Goal: Task Accomplishment & Management: Manage account settings

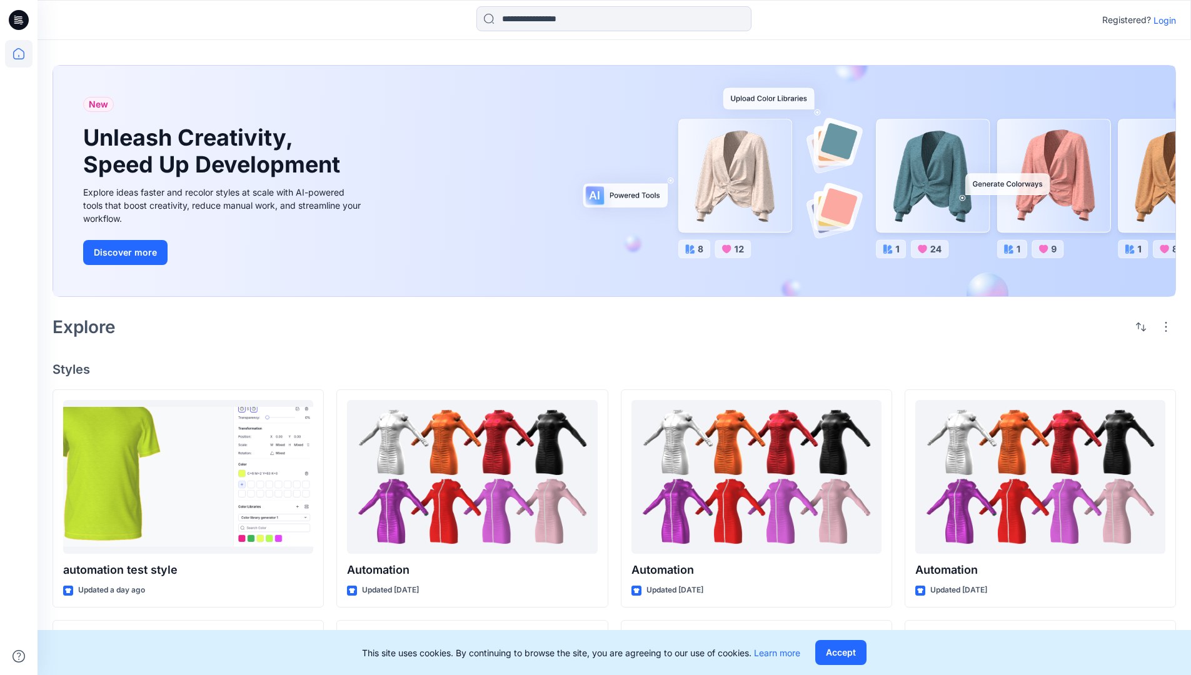
click at [1161, 20] on p "Login" at bounding box center [1164, 20] width 22 height 13
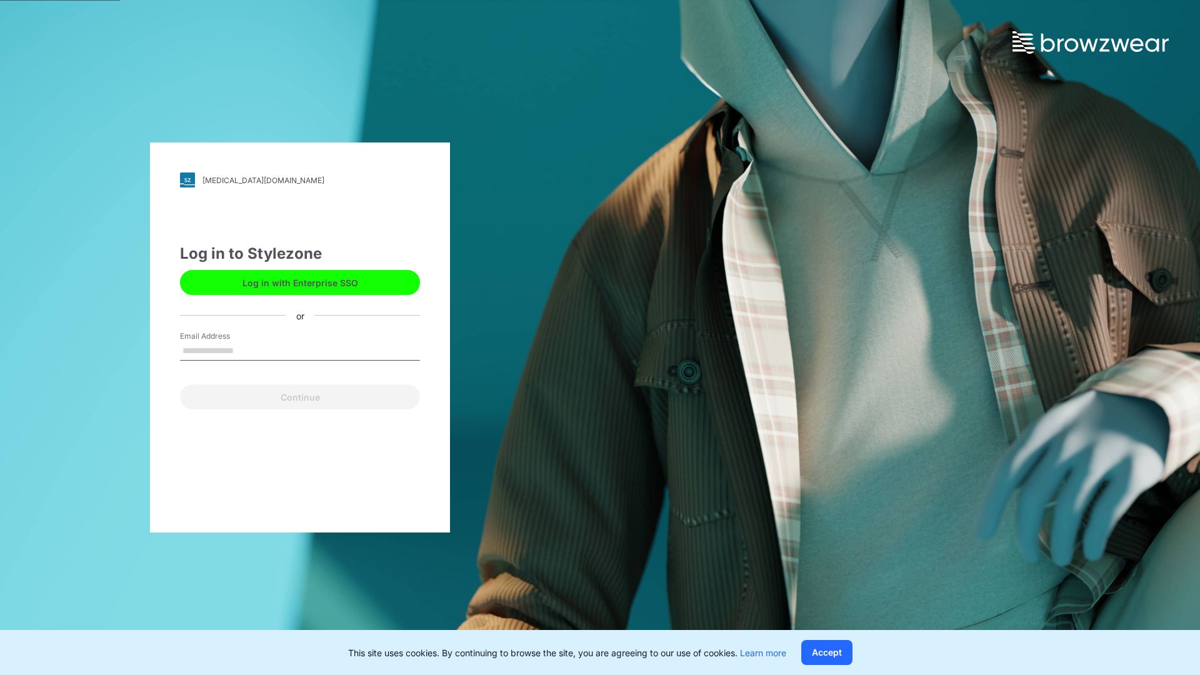
click at [247, 350] on input "Email Address" at bounding box center [300, 351] width 240 height 19
type input "**********"
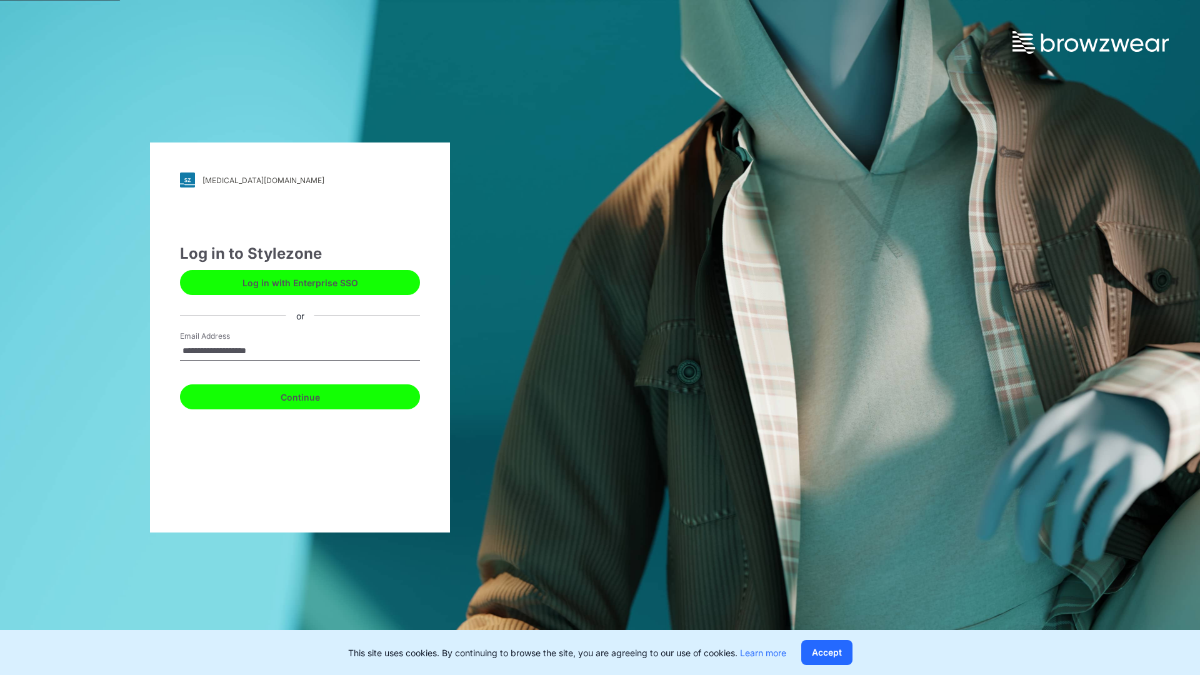
click at [314, 395] on button "Continue" at bounding box center [300, 396] width 240 height 25
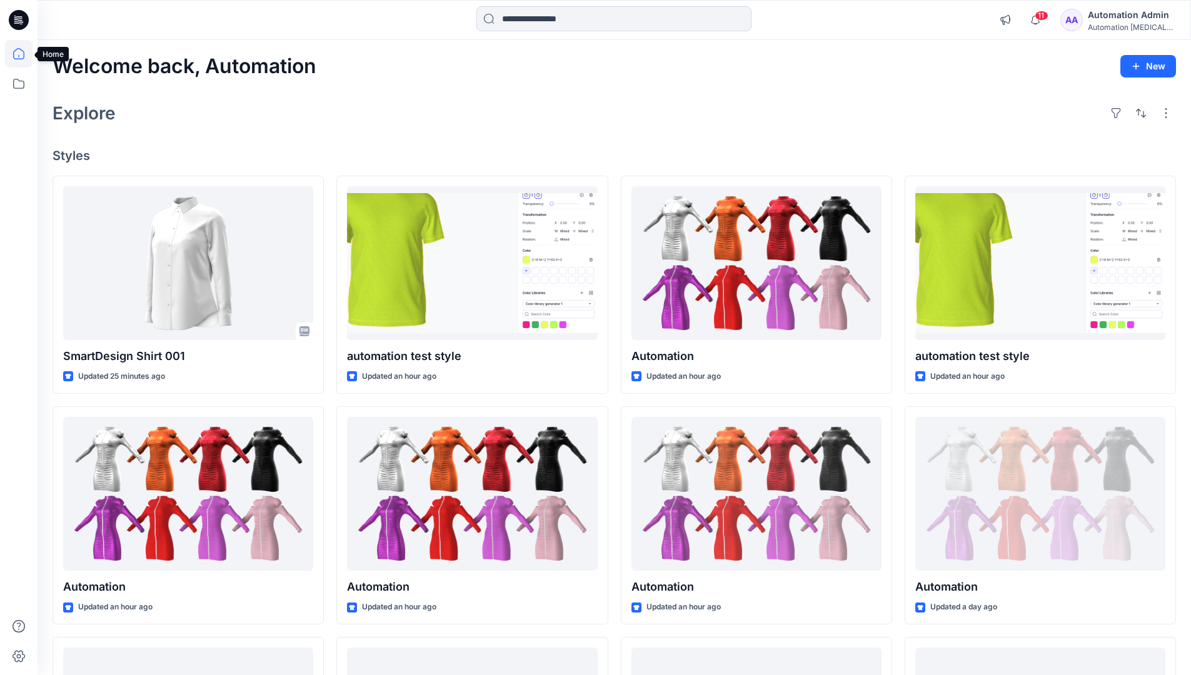
click at [24, 54] on icon at bounding box center [18, 53] width 11 height 11
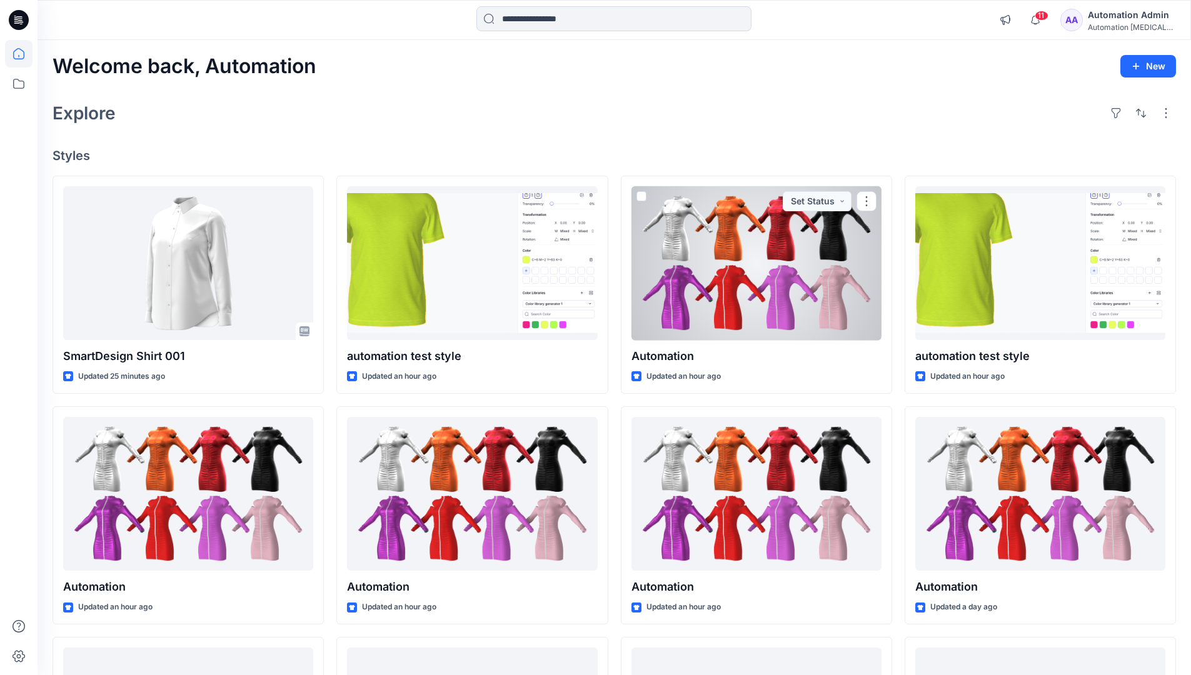
click at [1115, 18] on div "Automation Admin" at bounding box center [1130, 14] width 87 height 15
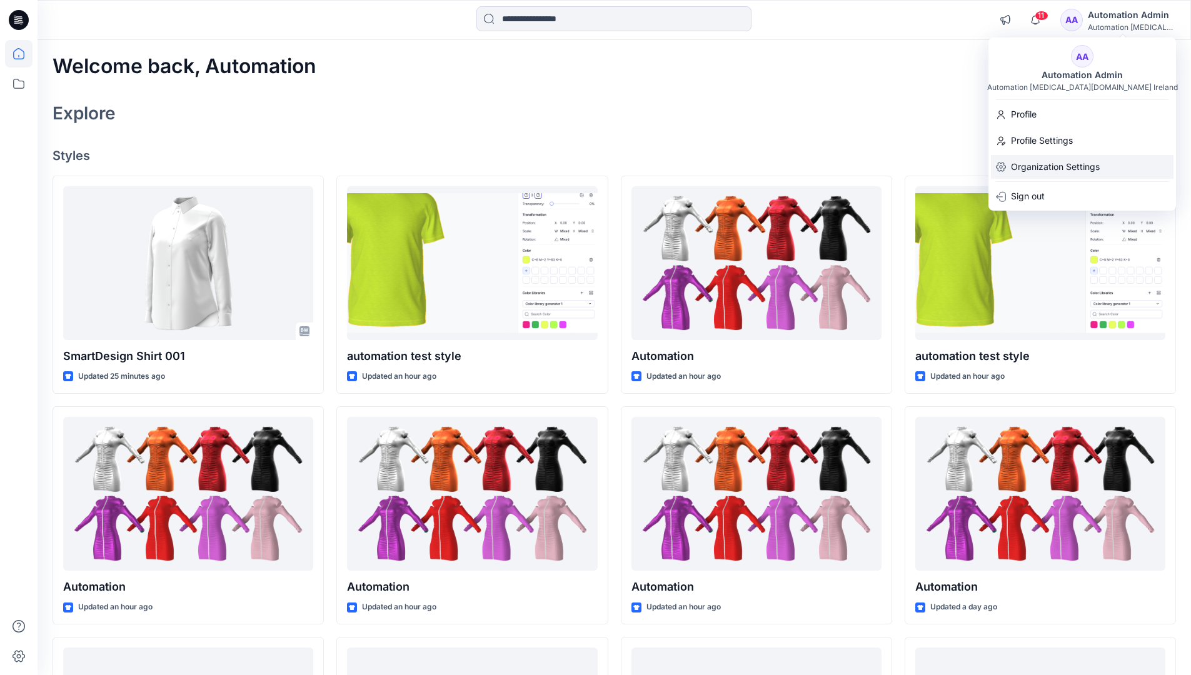
click at [1033, 173] on p "Organization Settings" at bounding box center [1055, 167] width 89 height 24
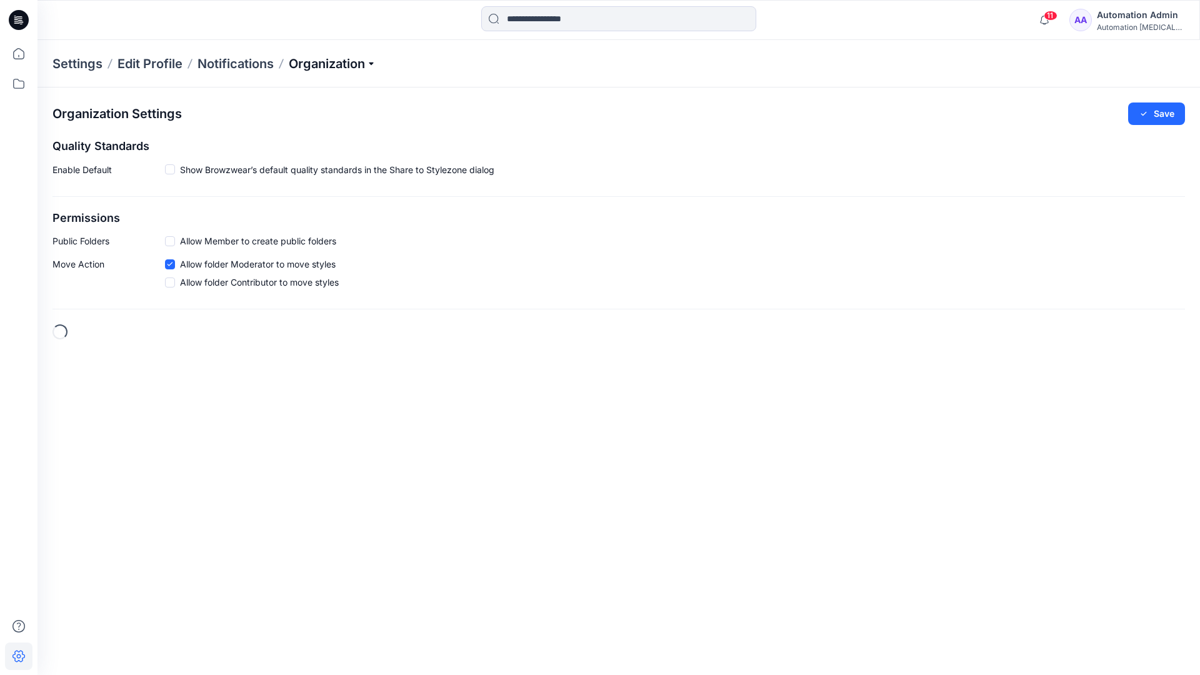
click at [359, 63] on p "Organization" at bounding box center [332, 63] width 87 height 17
click at [307, 117] on link "Edit Status Labels" at bounding box center [334, 117] width 182 height 25
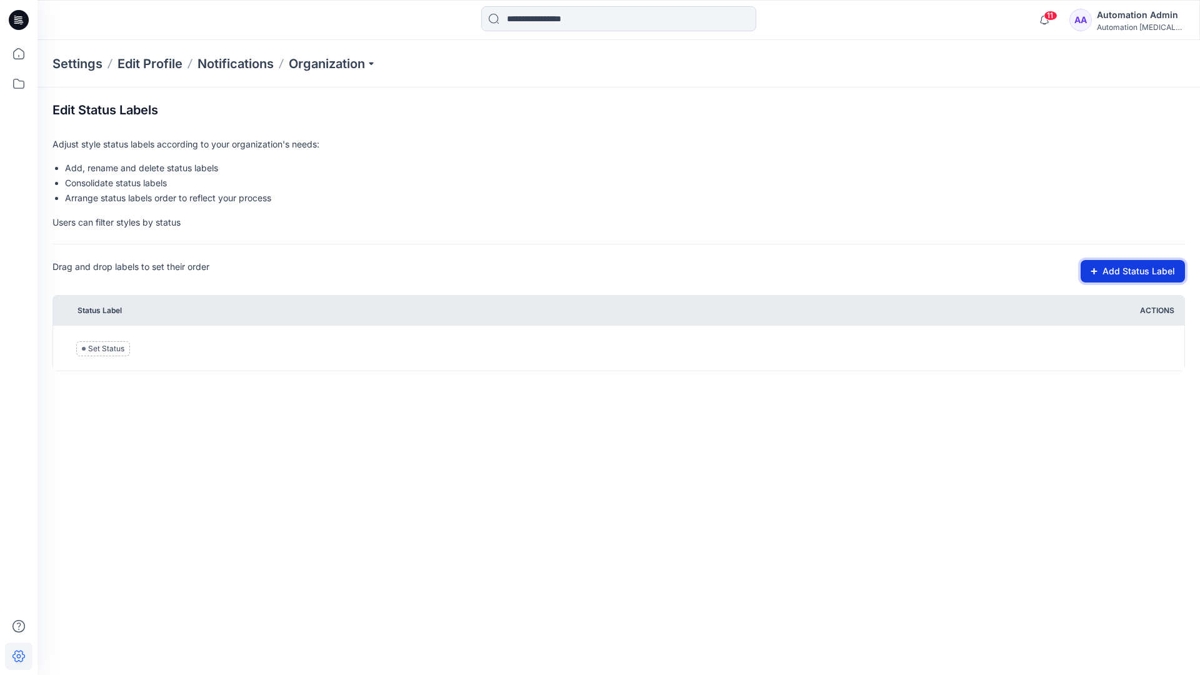
click at [1121, 272] on button "Add Status Label" at bounding box center [1133, 271] width 104 height 22
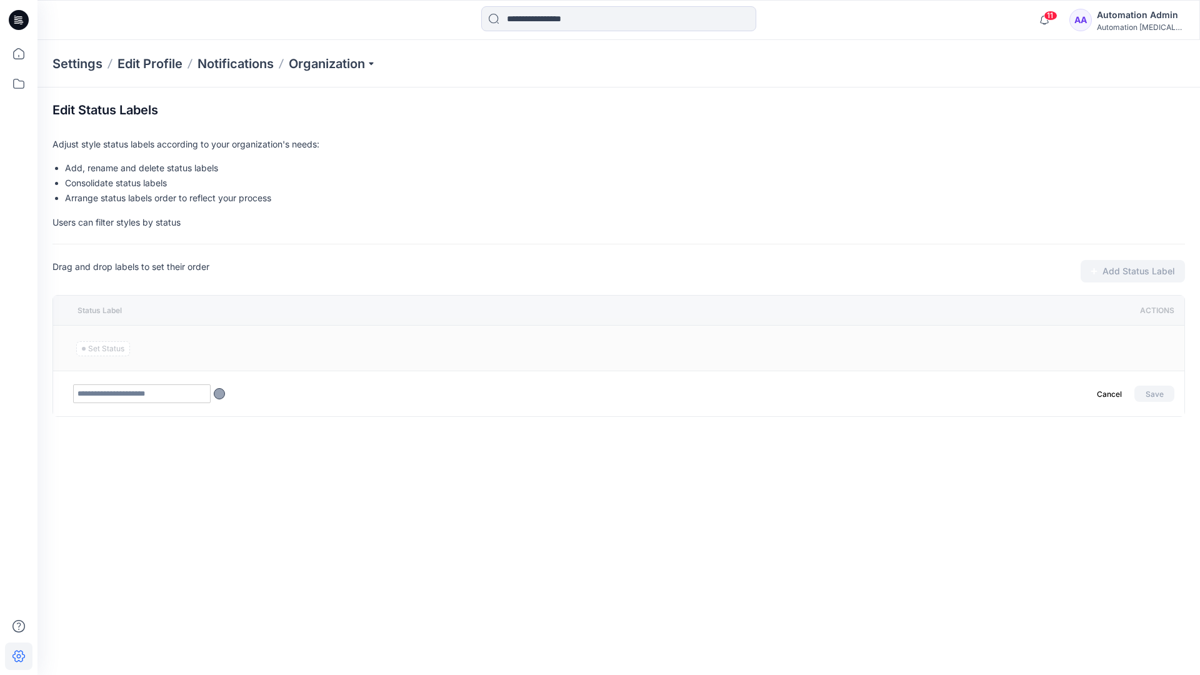
click at [167, 396] on input "text" at bounding box center [141, 393] width 137 height 19
type input "********"
click at [1149, 391] on button "Save" at bounding box center [1154, 394] width 40 height 16
click at [14, 54] on icon at bounding box center [18, 53] width 27 height 27
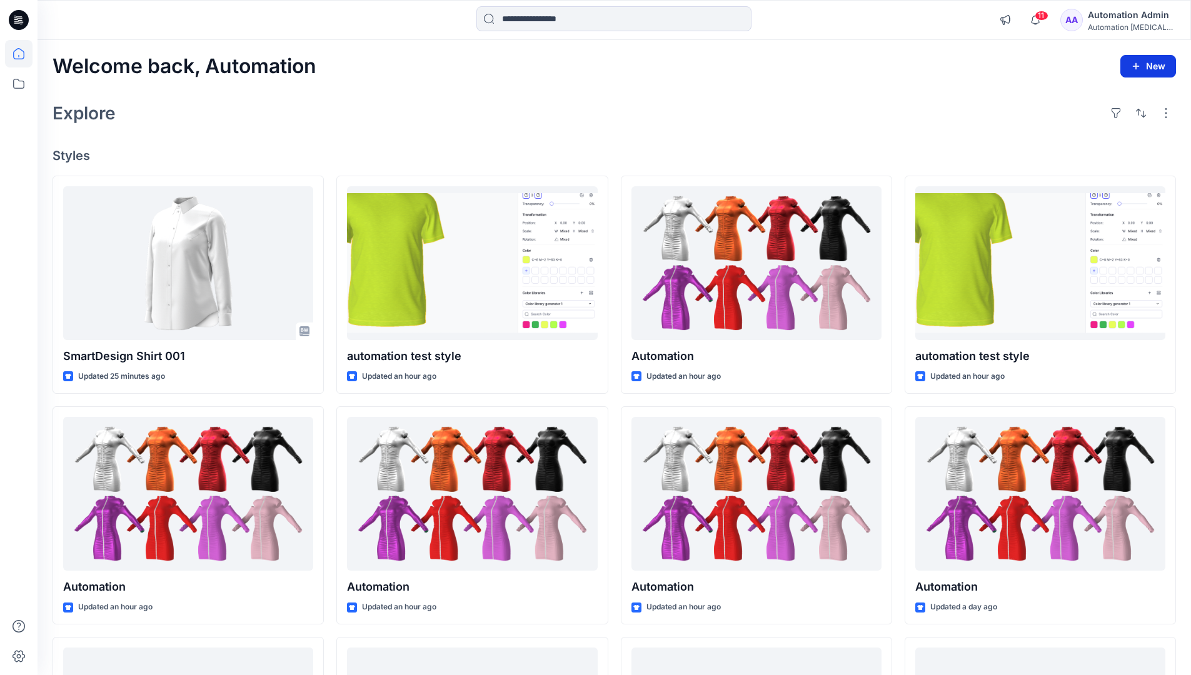
click at [1142, 70] on button "New" at bounding box center [1148, 66] width 56 height 22
click at [1113, 97] on p "New Style" at bounding box center [1109, 97] width 42 height 15
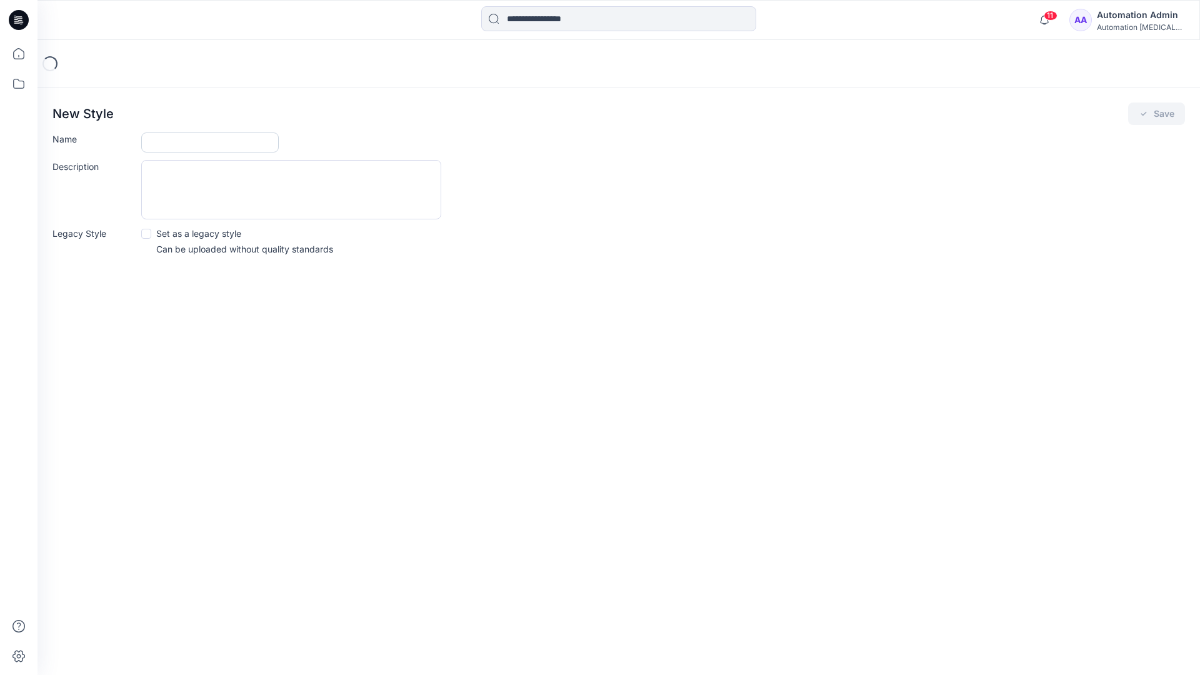
click at [197, 141] on input "Name" at bounding box center [209, 142] width 137 height 20
type input "**********"
click at [551, 189] on div "Description" at bounding box center [618, 189] width 1132 height 59
click at [1144, 117] on icon "submit" at bounding box center [1144, 114] width 10 height 10
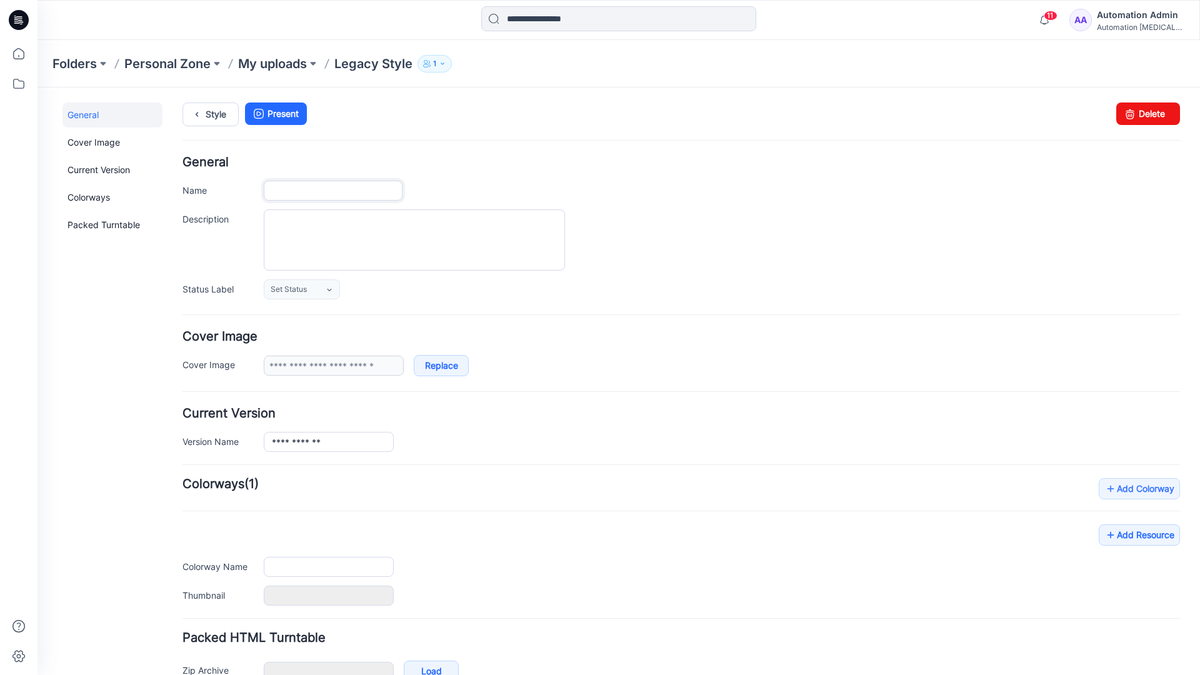
click at [348, 191] on input "Name" at bounding box center [333, 191] width 139 height 20
type input "**********"
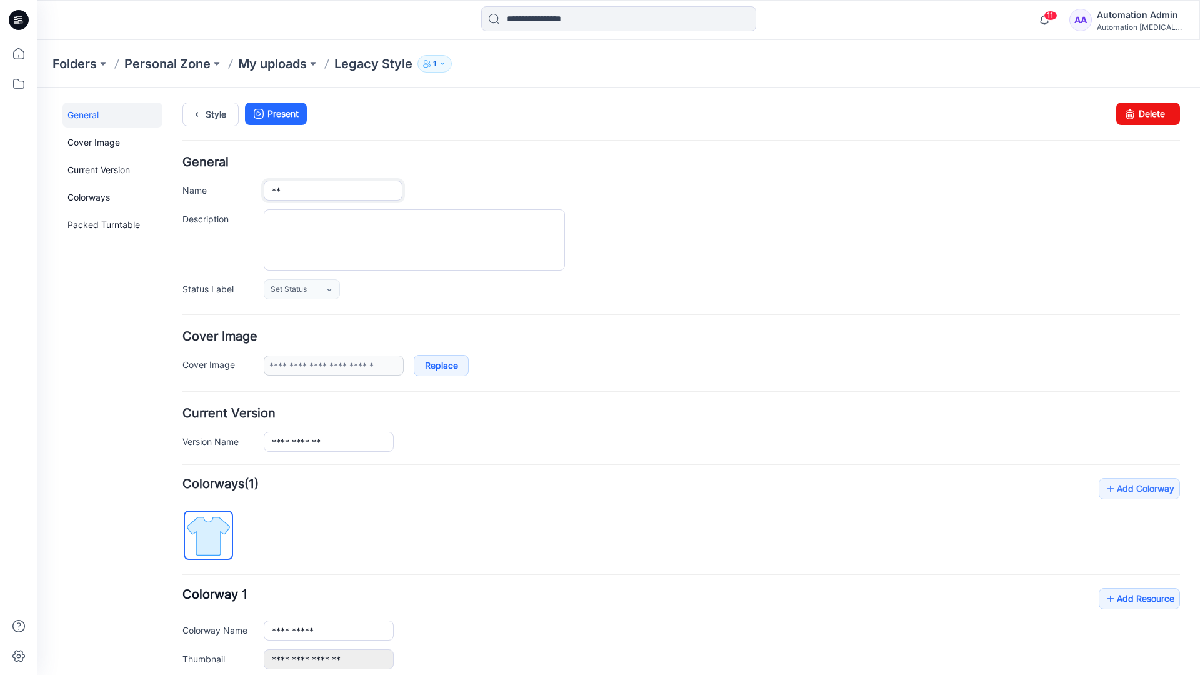
type input "*"
type input "**********"
click at [339, 224] on textarea "Description" at bounding box center [414, 239] width 301 height 61
type textarea "**********"
click at [330, 290] on icon at bounding box center [329, 290] width 4 height 2
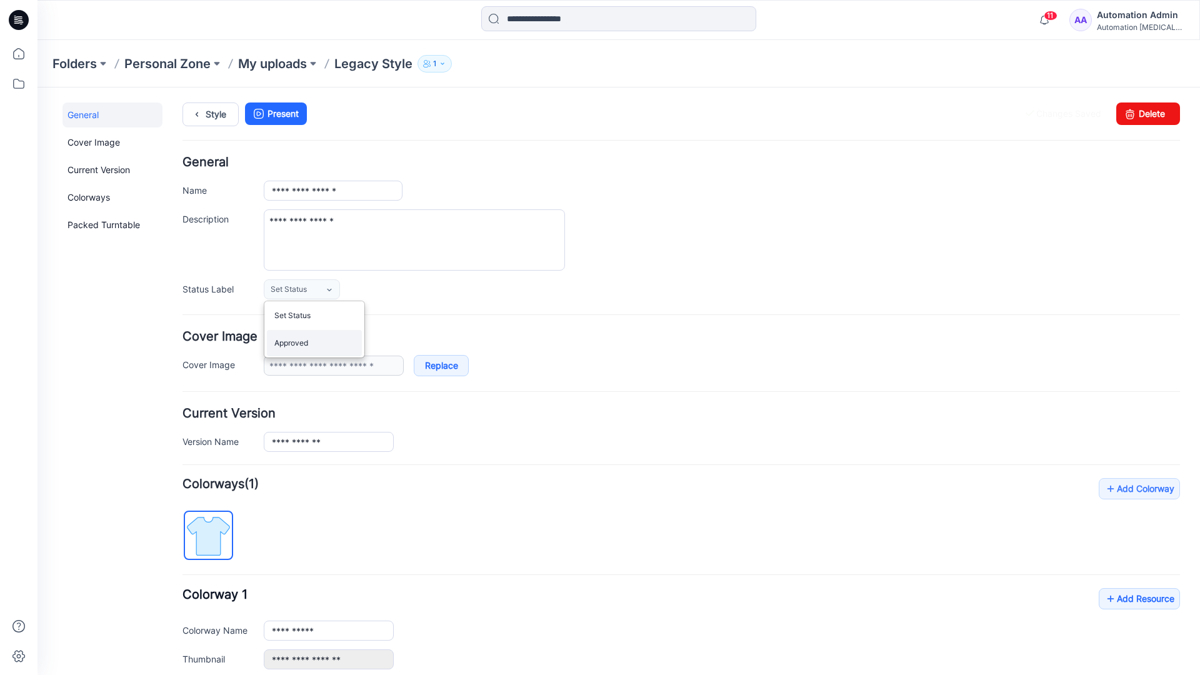
click at [309, 349] on link "Approved" at bounding box center [314, 343] width 95 height 26
click at [1141, 113] on link "Delete" at bounding box center [1148, 113] width 64 height 22
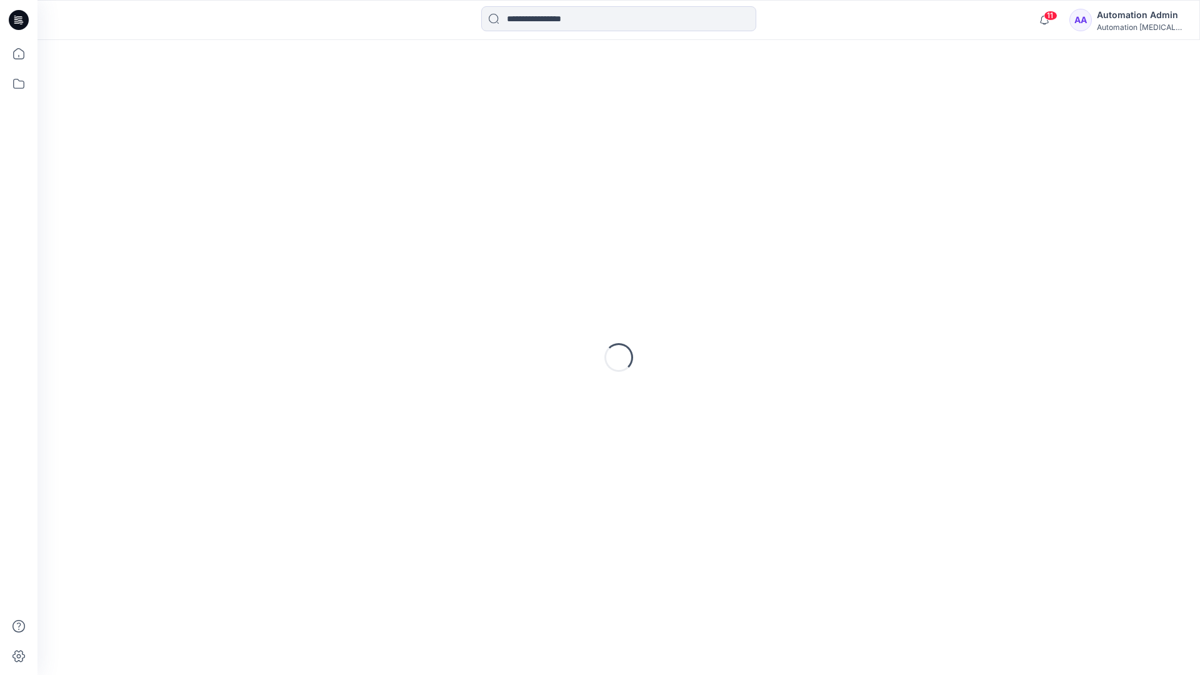
click at [1129, 21] on div "Automation Admin" at bounding box center [1140, 14] width 87 height 15
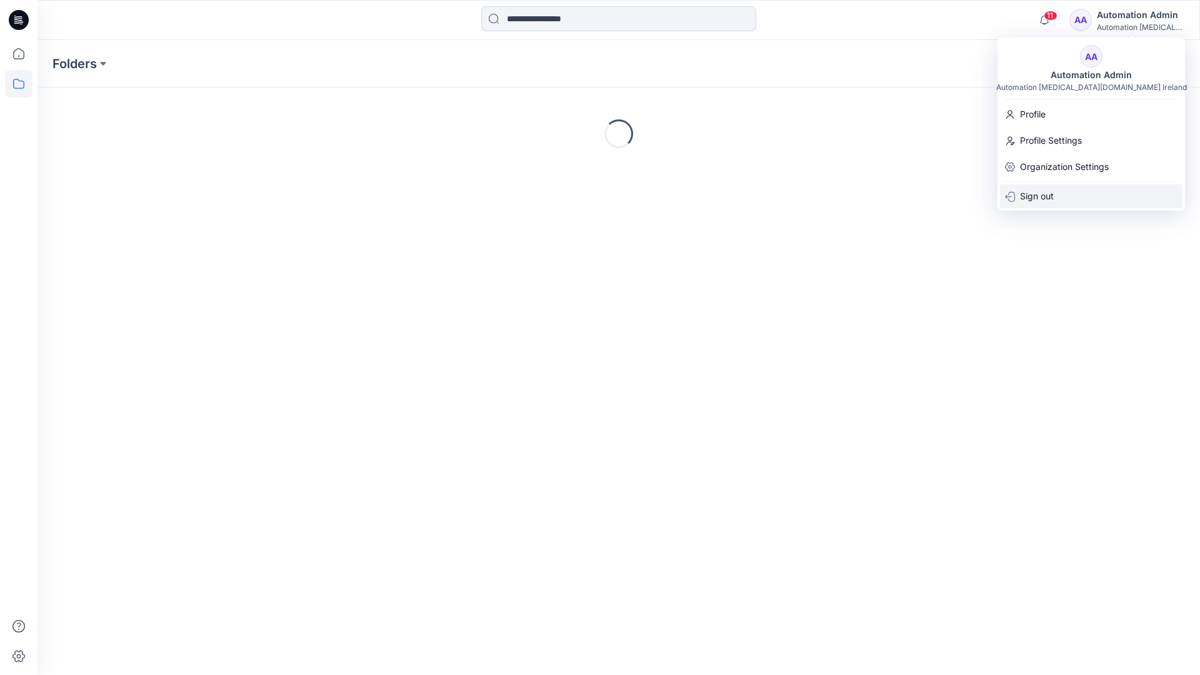
click at [1051, 196] on p "Sign out" at bounding box center [1037, 196] width 34 height 24
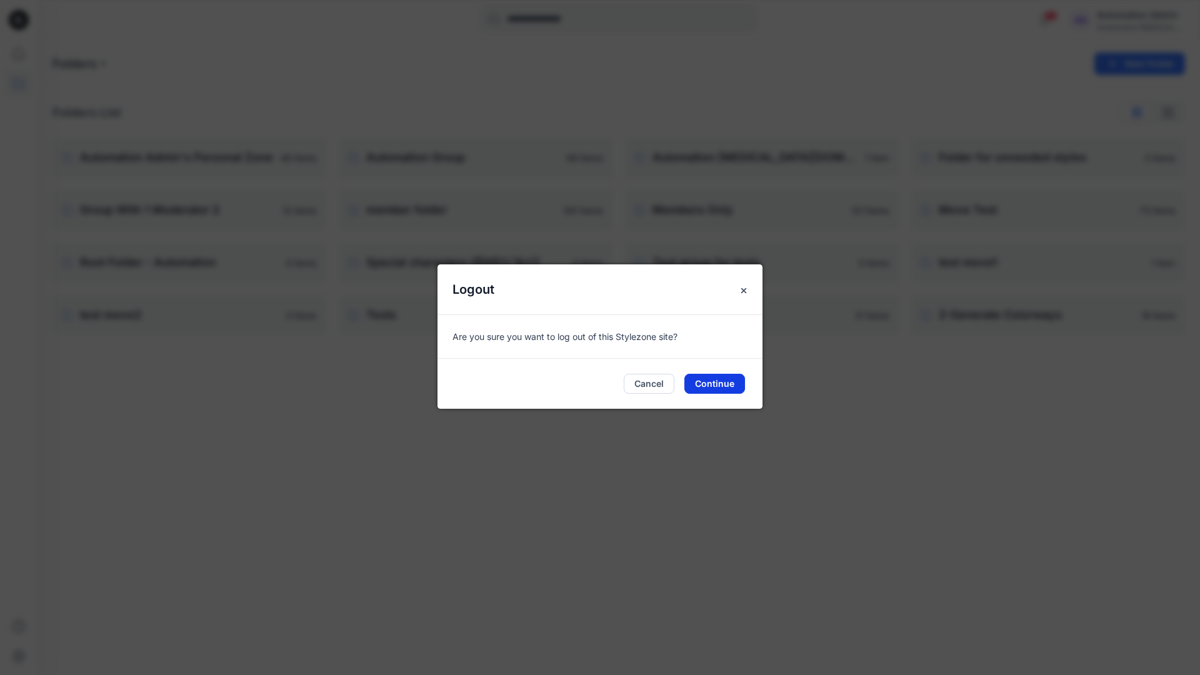
click at [721, 382] on button "Continue" at bounding box center [714, 384] width 61 height 20
